Goal: Transaction & Acquisition: Subscribe to service/newsletter

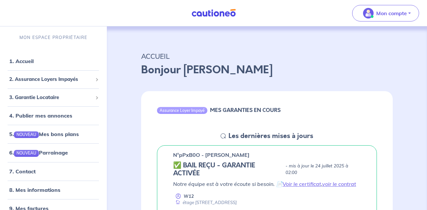
scroll to position [5, 0]
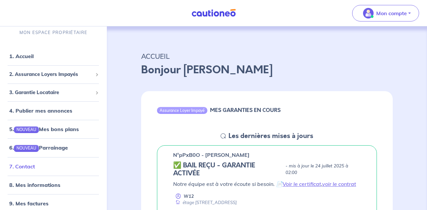
click at [34, 165] on link "7. Contact" at bounding box center [22, 166] width 26 height 7
click at [69, 73] on span "2. Assurance Loyers Impayés" at bounding box center [50, 75] width 83 height 8
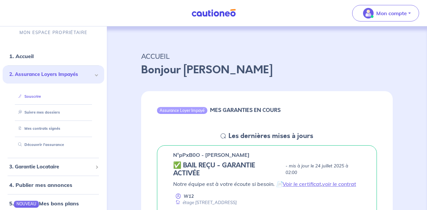
click at [41, 96] on link "Souscrire" at bounding box center [27, 96] width 25 height 5
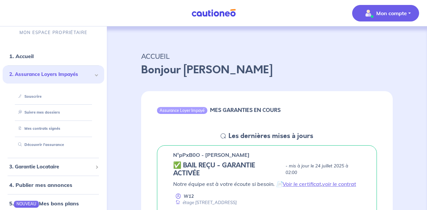
click at [397, 10] on p "Mon compte" at bounding box center [391, 13] width 31 height 8
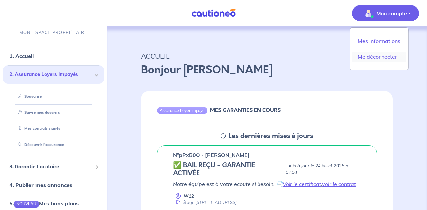
click at [392, 56] on link "Me déconnecter" at bounding box center [378, 56] width 53 height 11
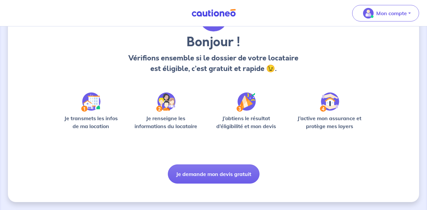
scroll to position [55, 0]
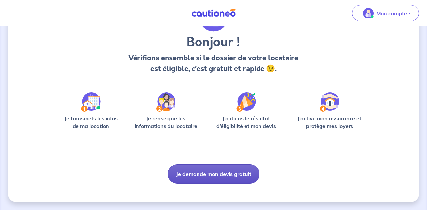
click at [235, 175] on button "Je demande mon devis gratuit" at bounding box center [214, 173] width 92 height 19
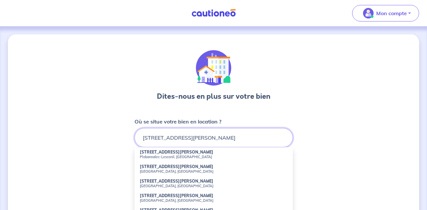
click at [174, 170] on small "Marseille, France" at bounding box center [214, 171] width 148 height 5
type input "63 Rue Paul Langevin, Marseille, France"
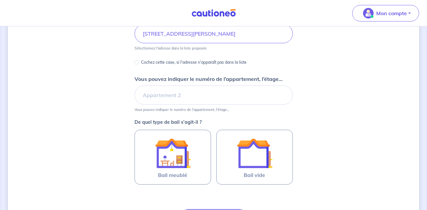
scroll to position [117, 0]
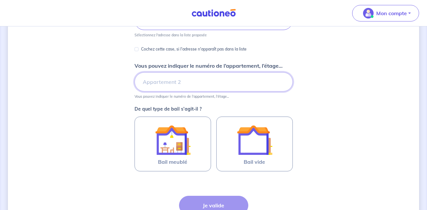
click at [194, 80] on input "Vous pouvez indiquer le numéro de l’appartement, l’étage..." at bounding box center [213, 81] width 158 height 19
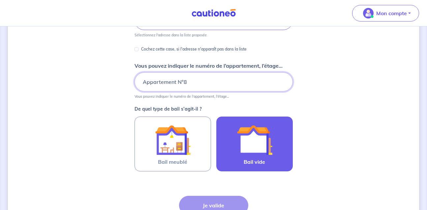
type input "Appartement N°8"
click at [260, 144] on img at bounding box center [255, 140] width 36 height 36
click at [0, 0] on input "Bail vide" at bounding box center [0, 0] width 0 height 0
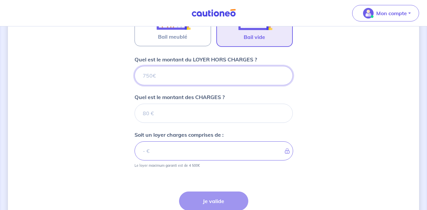
scroll to position [242, 0]
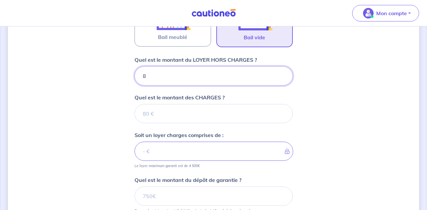
type input "86"
type input "860"
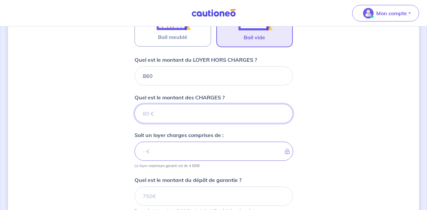
click at [161, 112] on input "Quel est le montant des CHARGES ?" at bounding box center [213, 113] width 158 height 19
type input "40"
type input "900"
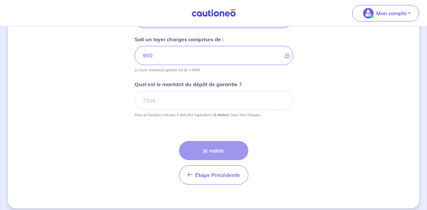
scroll to position [340, 0]
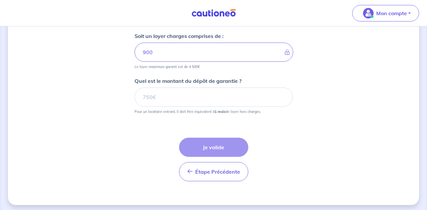
type input "40"
click at [163, 96] on input "Quel est le montant du dépôt de garantie ?" at bounding box center [213, 96] width 158 height 19
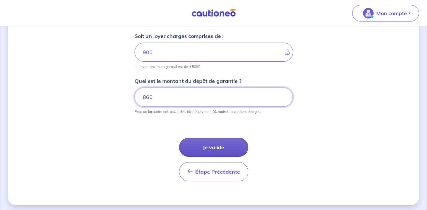
type input "860"
click at [227, 146] on button "Je valide" at bounding box center [213, 146] width 69 height 19
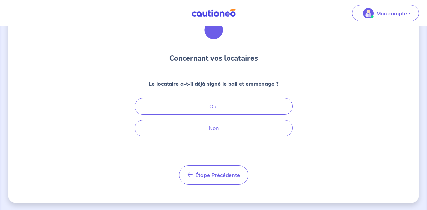
scroll to position [38, 0]
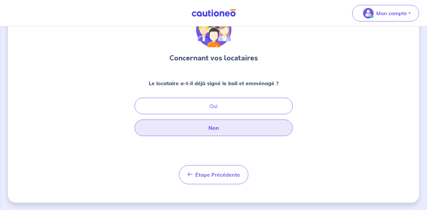
click at [220, 128] on button "Non" at bounding box center [213, 127] width 158 height 16
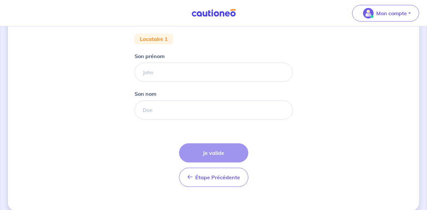
scroll to position [134, 0]
